Goal: Transaction & Acquisition: Purchase product/service

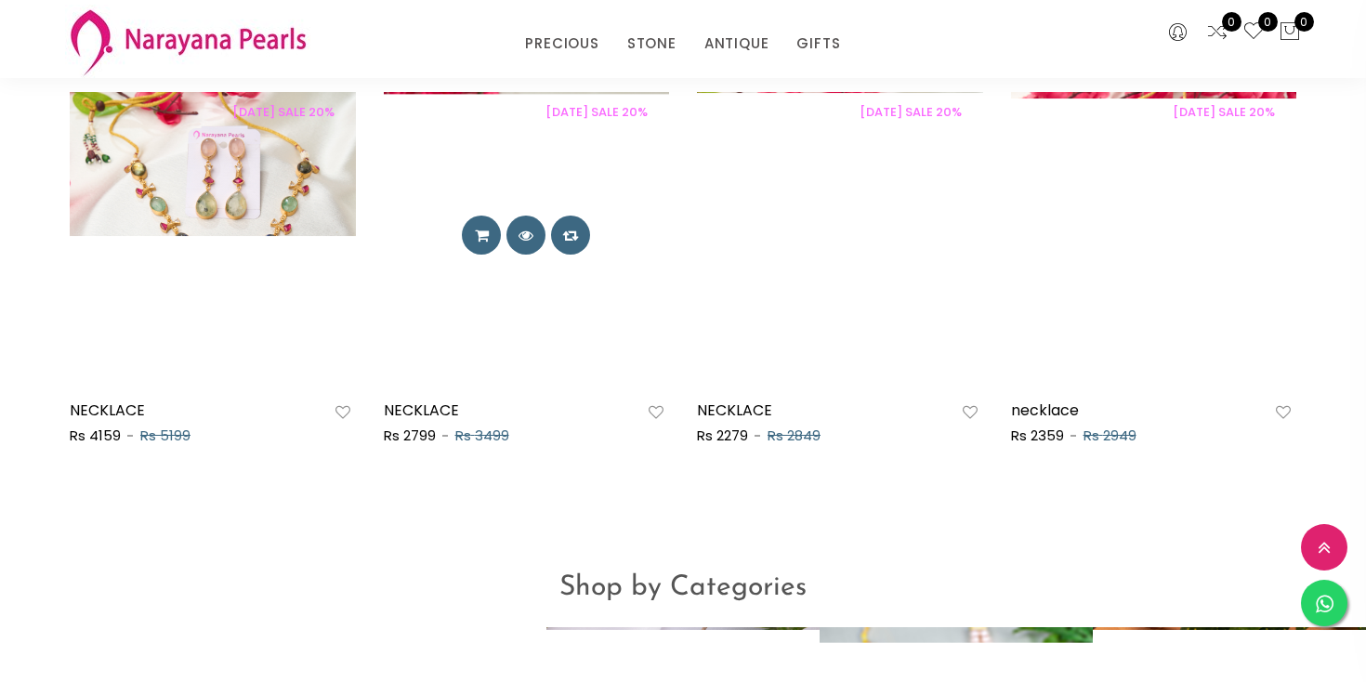
scroll to position [1076, 0]
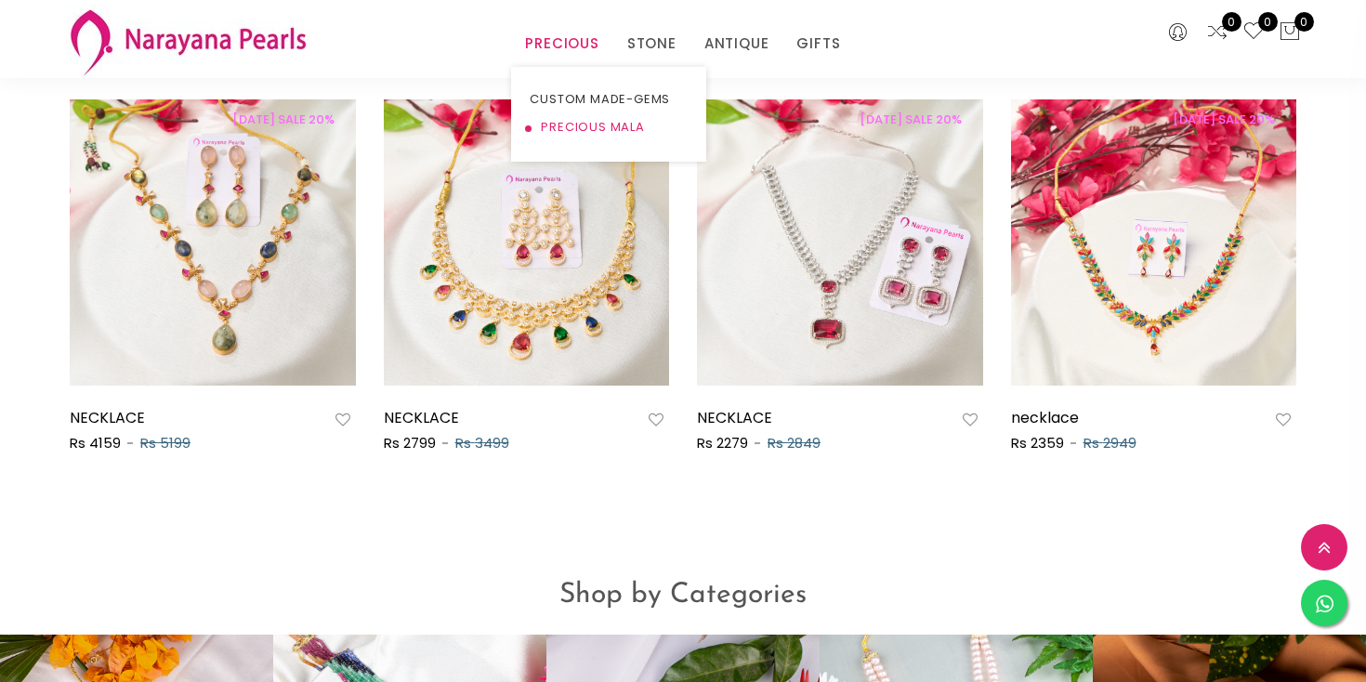
click at [584, 130] on link "PRECIOUS MALA" at bounding box center [609, 127] width 158 height 28
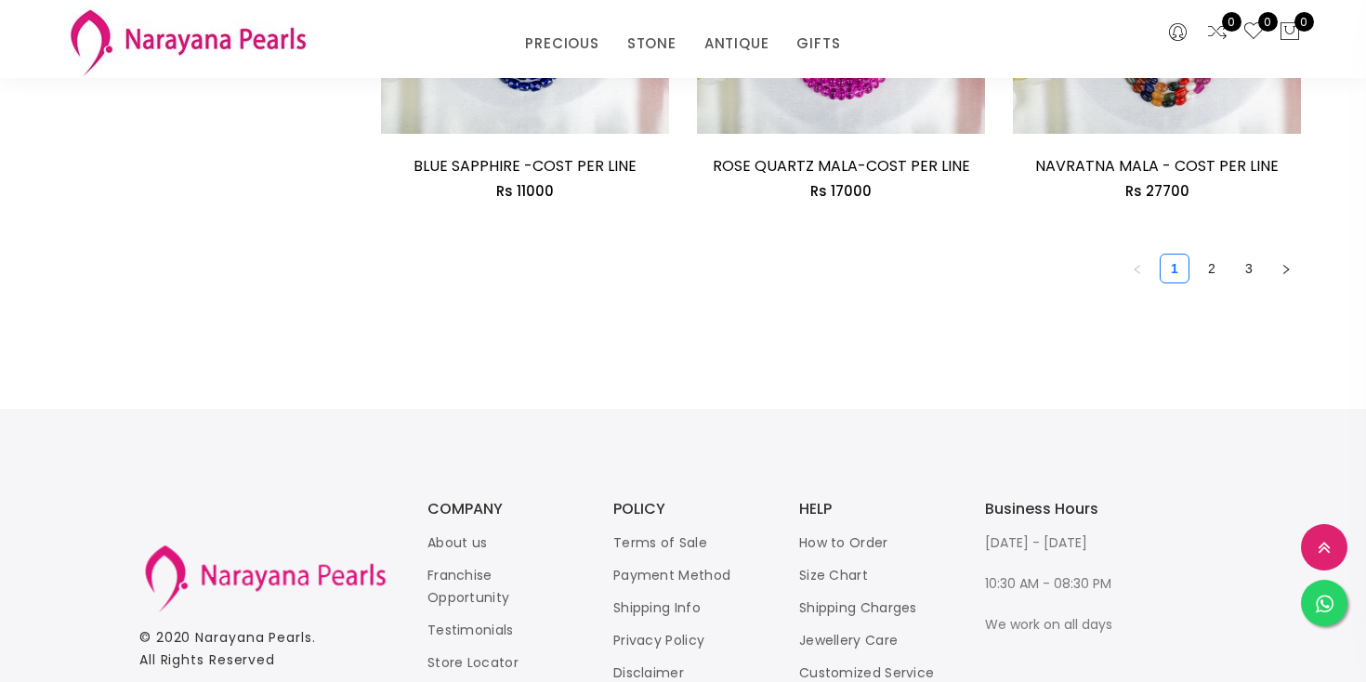
scroll to position [2782, 0]
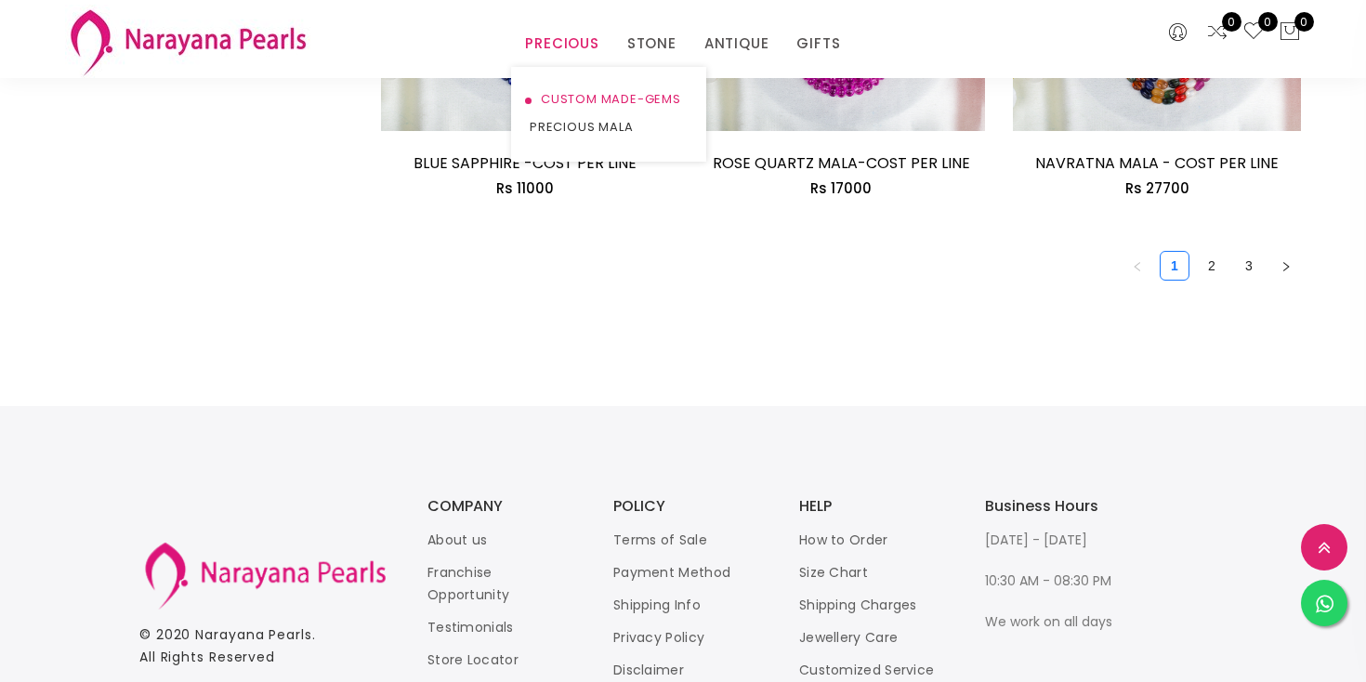
click at [573, 103] on link "CUSTOM MADE-GEMS" at bounding box center [609, 100] width 158 height 28
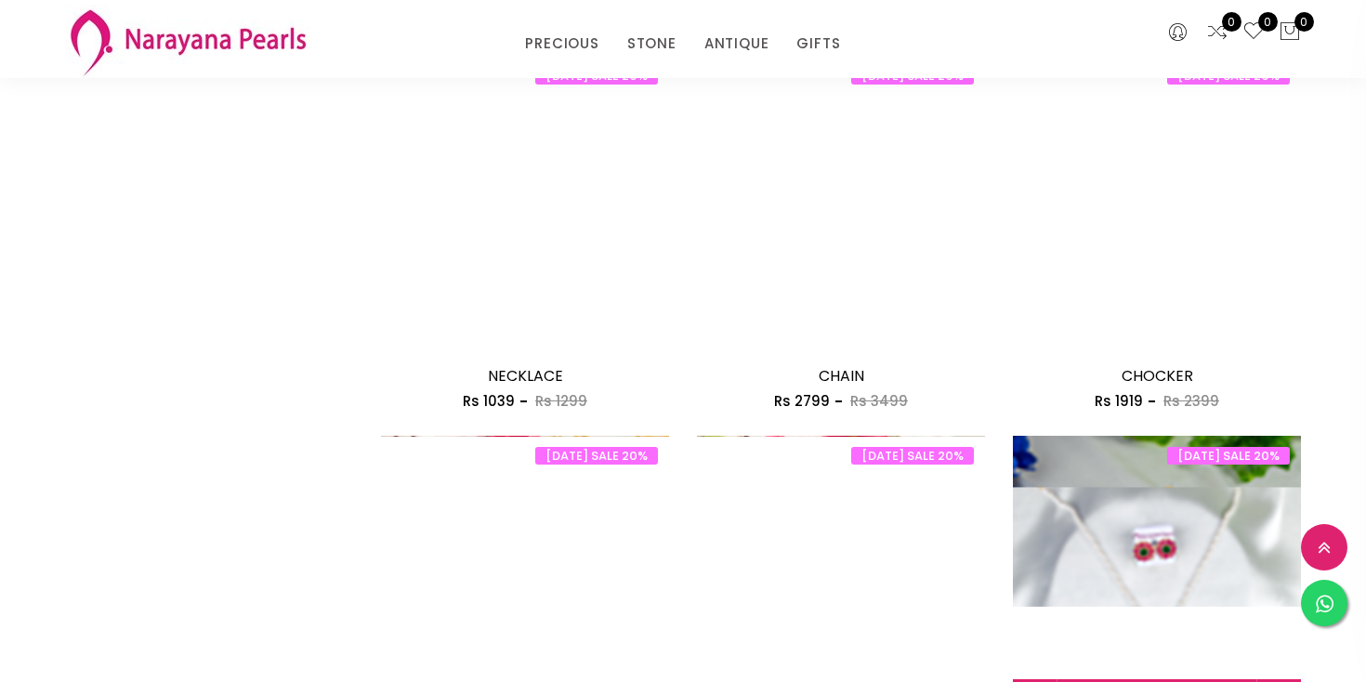
scroll to position [2117, 0]
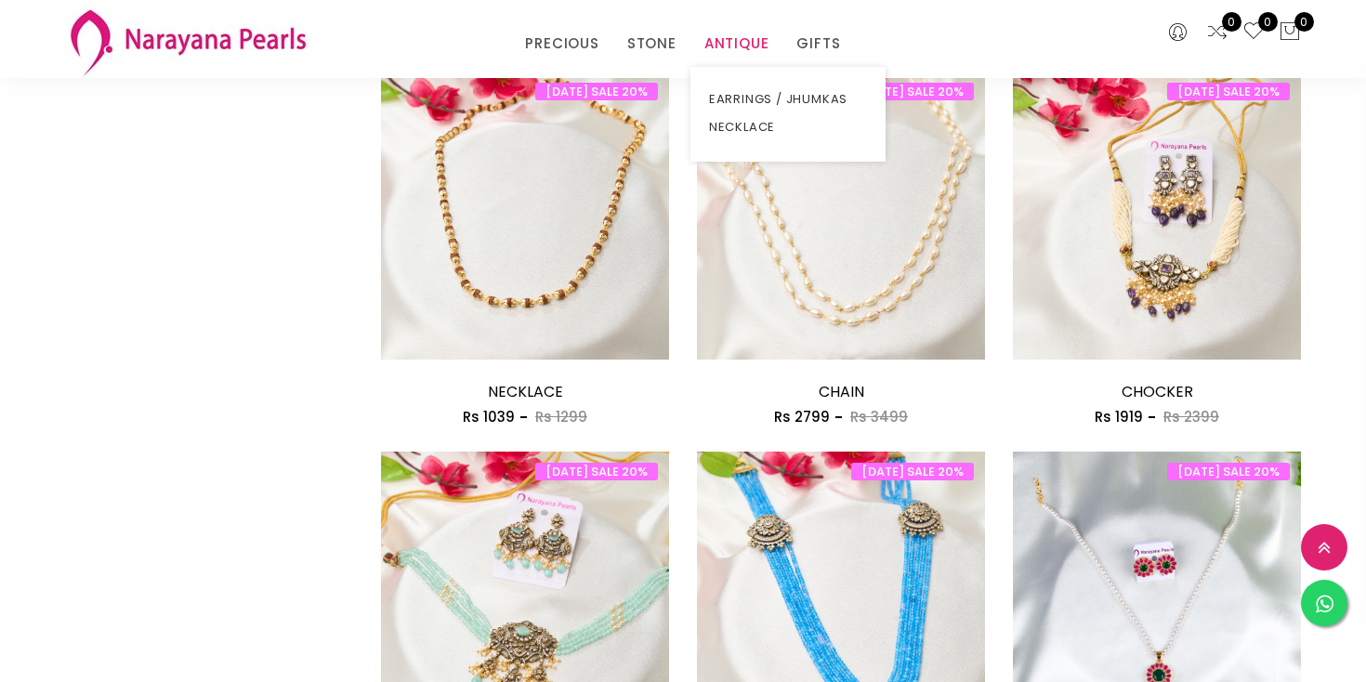
click at [737, 43] on link "ANTIQUE" at bounding box center [736, 44] width 65 height 28
click at [746, 127] on link "NECKLACE" at bounding box center [788, 127] width 158 height 28
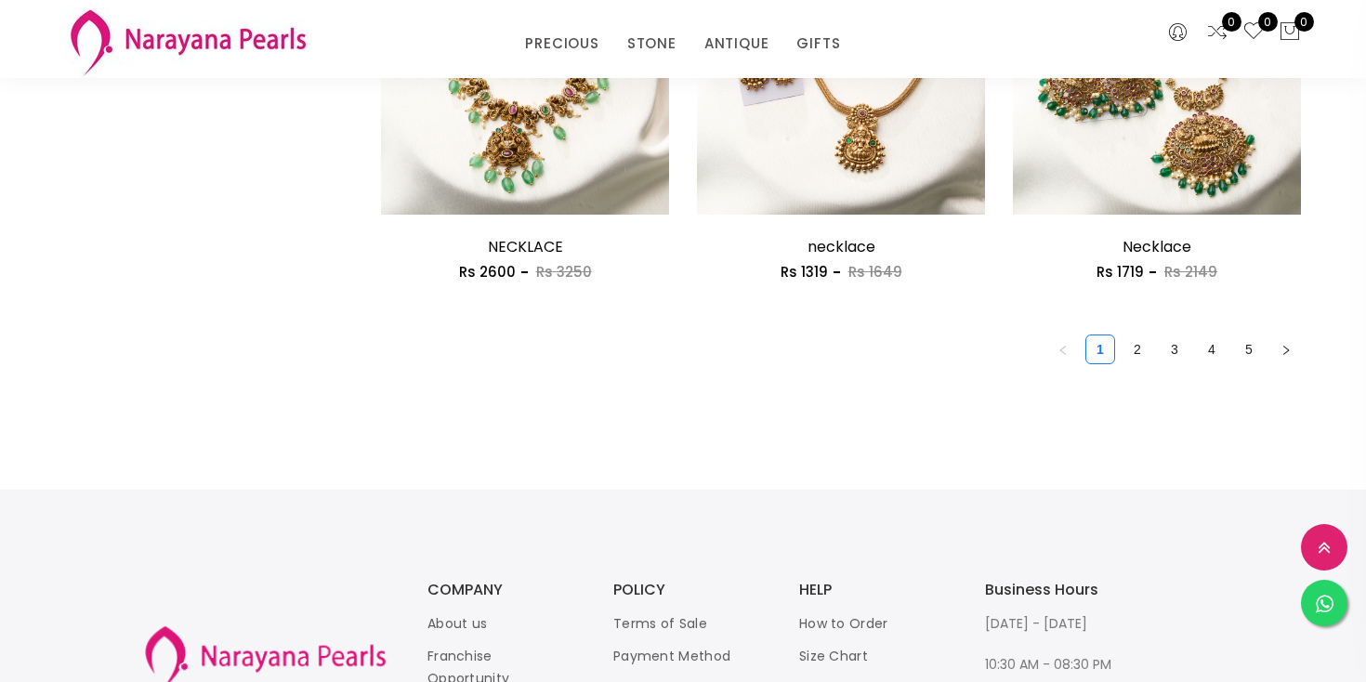
scroll to position [2648, 0]
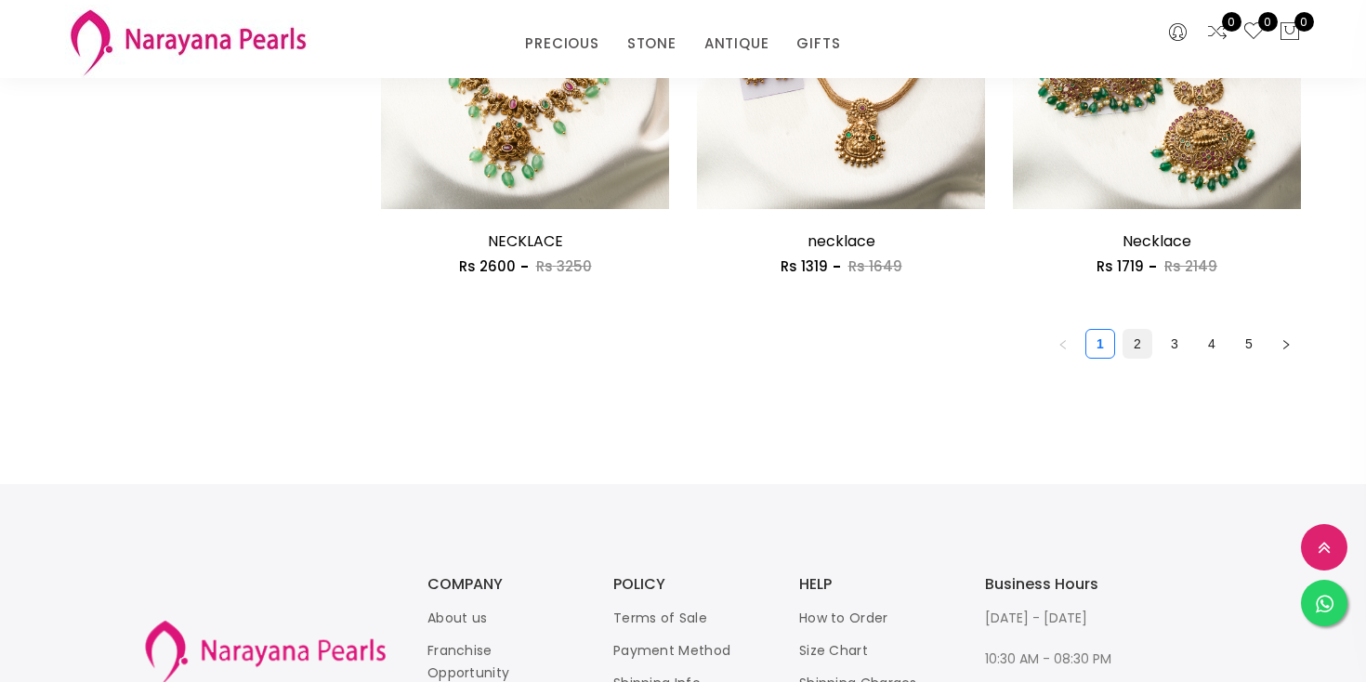
click at [1139, 348] on link "2" at bounding box center [1138, 344] width 28 height 28
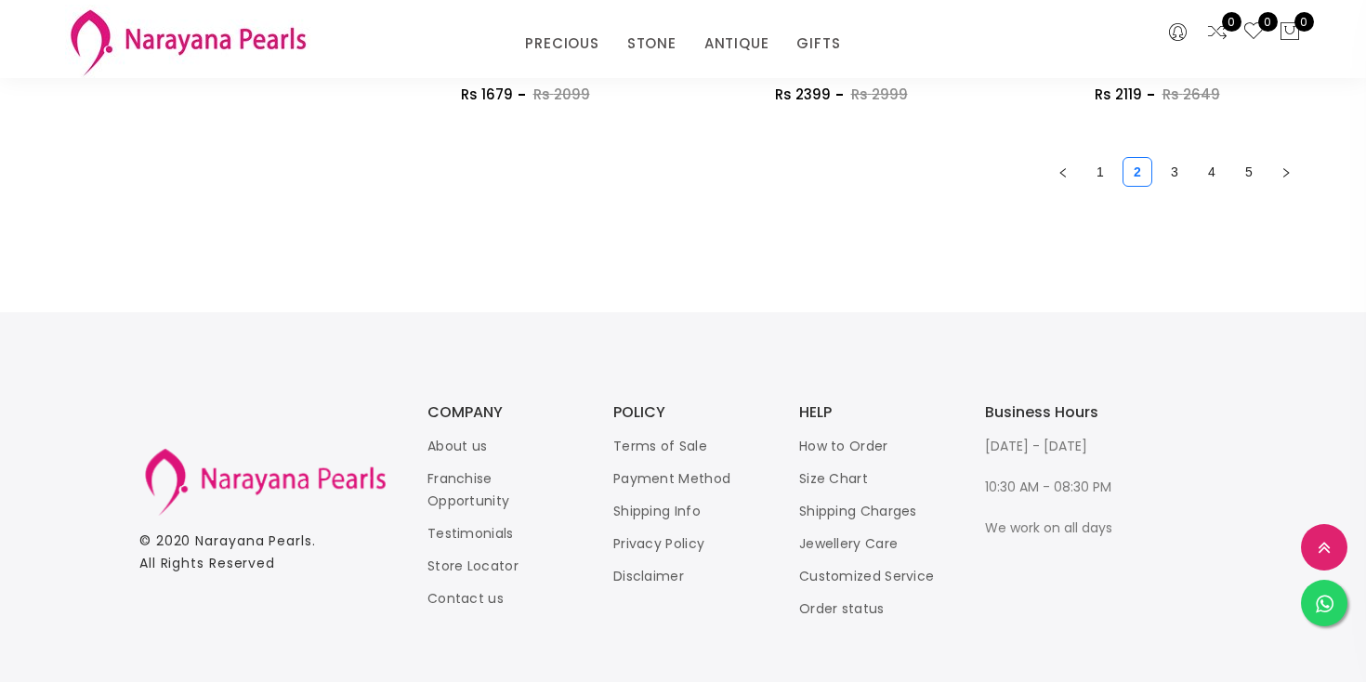
scroll to position [2853, 0]
